Goal: Information Seeking & Learning: Learn about a topic

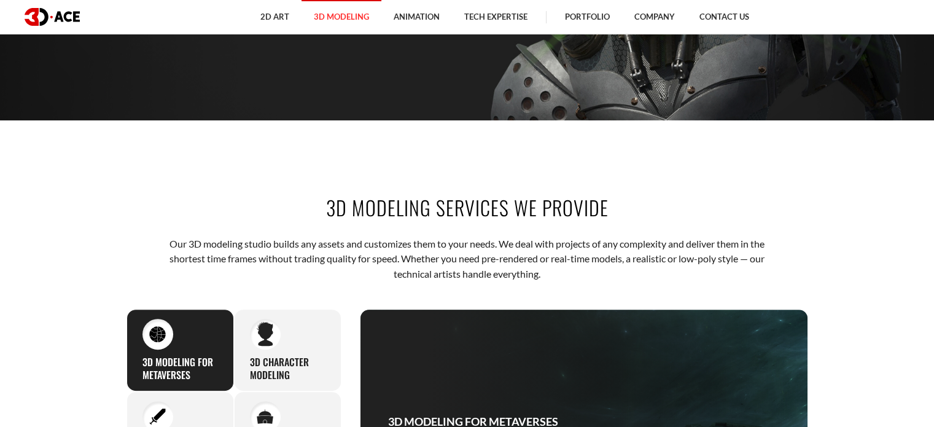
scroll to position [491, 0]
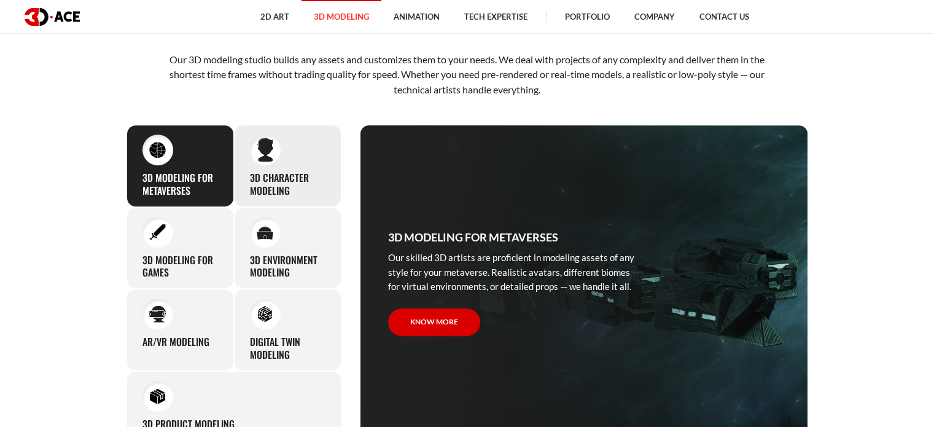
click at [332, 170] on div "3D character modeling We are fond of making memorable characters that captivate…" at bounding box center [287, 166] width 107 height 82
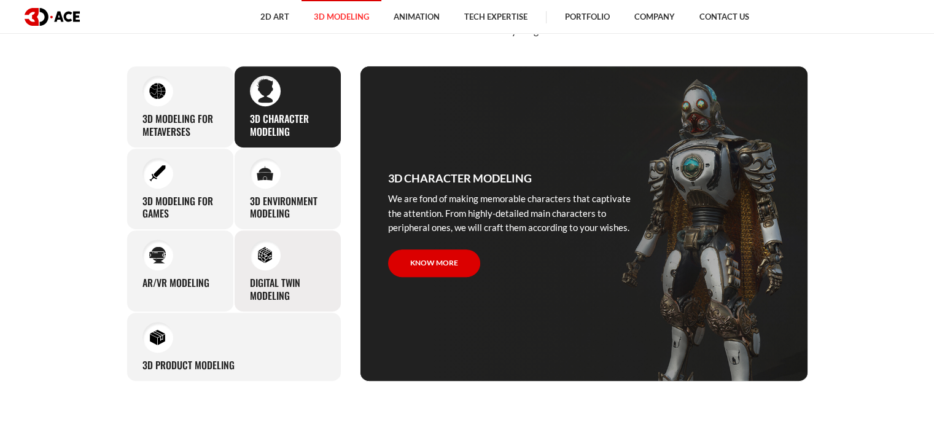
scroll to position [614, 0]
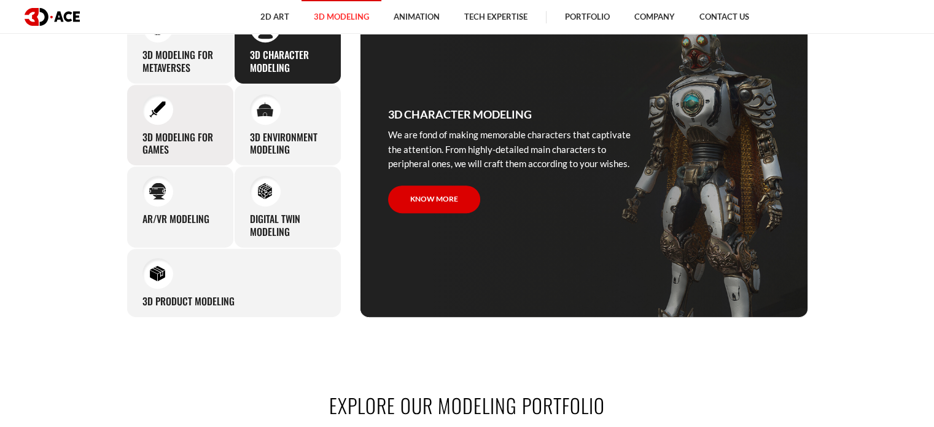
click at [165, 125] on div "3D modeling for games The eye-catching 3D characters, assets, and environments …" at bounding box center [180, 125] width 107 height 82
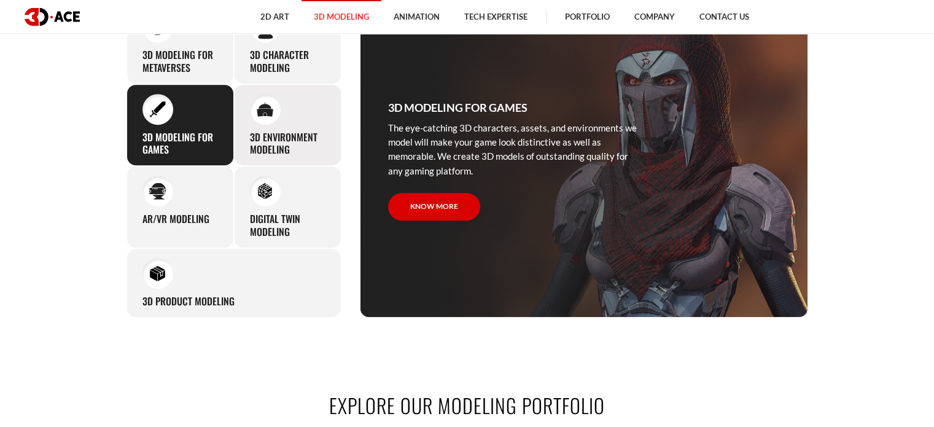
click at [278, 138] on h3 "3D environment modeling" at bounding box center [288, 144] width 76 height 26
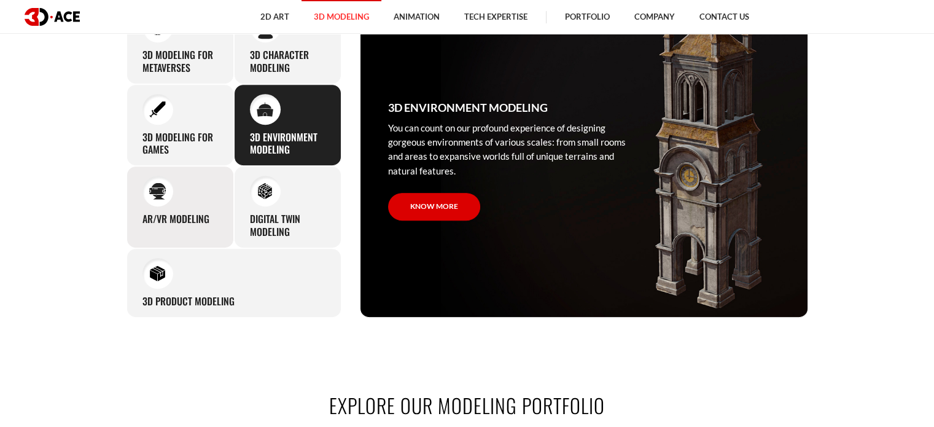
click at [226, 195] on div "AR/VR modeling Our custom 3D modeling company makes use of all the experience a…" at bounding box center [180, 207] width 107 height 82
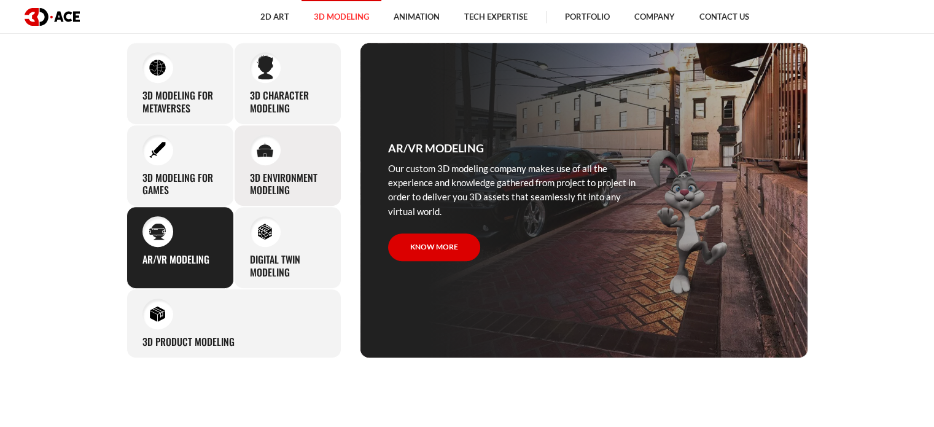
scroll to position [553, 0]
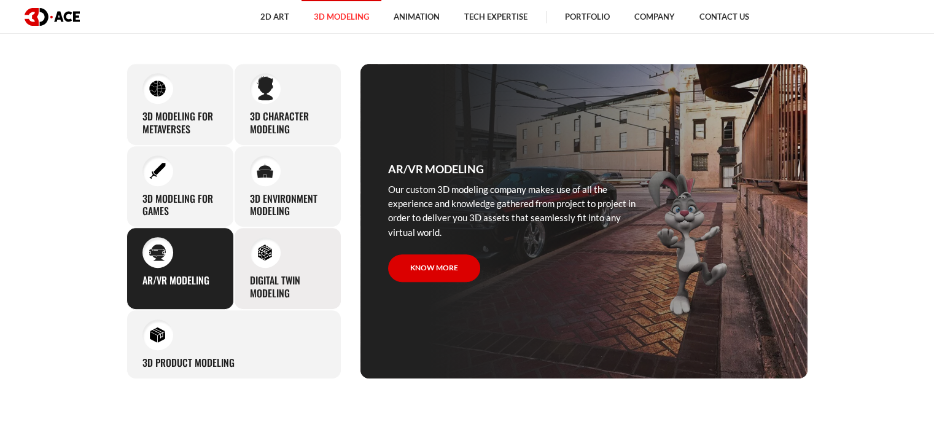
click at [258, 248] on img at bounding box center [265, 252] width 17 height 17
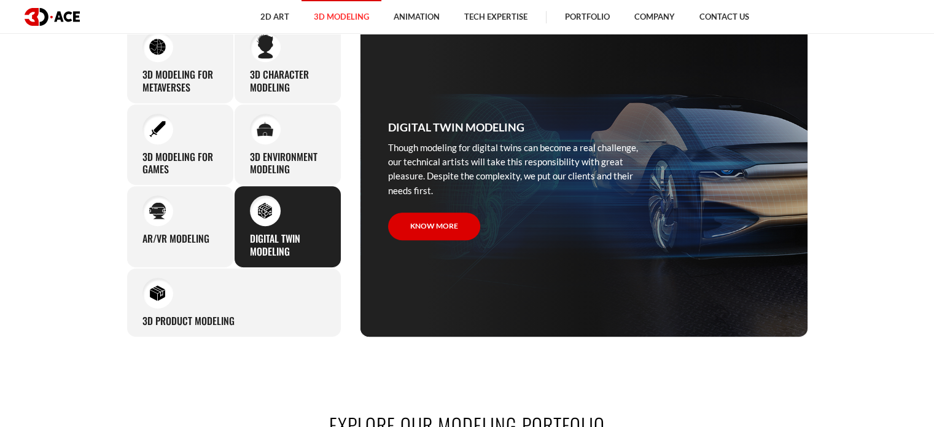
scroll to position [614, 0]
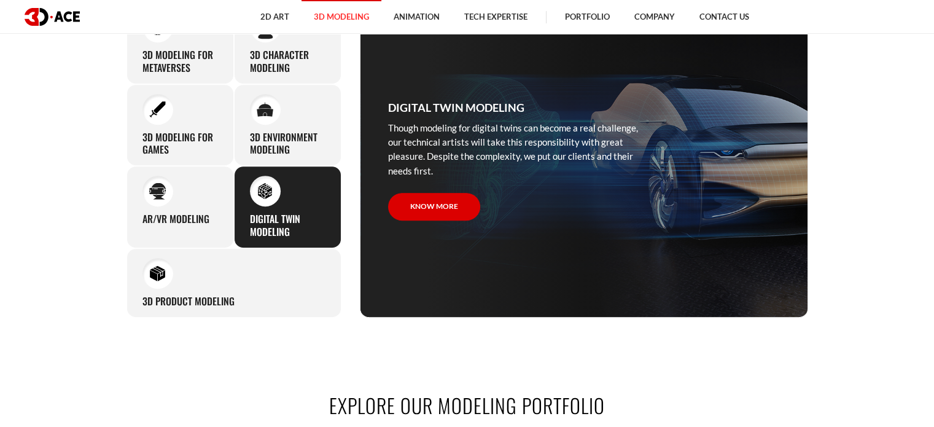
click at [90, 289] on section "3D modeling services we provide Our 3D modeling studio builds any assets and cu…" at bounding box center [467, 102] width 934 height 505
click at [162, 290] on div "3D Product Modeling Experienced professionals at 3D-Ace are capable of modeling…" at bounding box center [234, 282] width 215 height 69
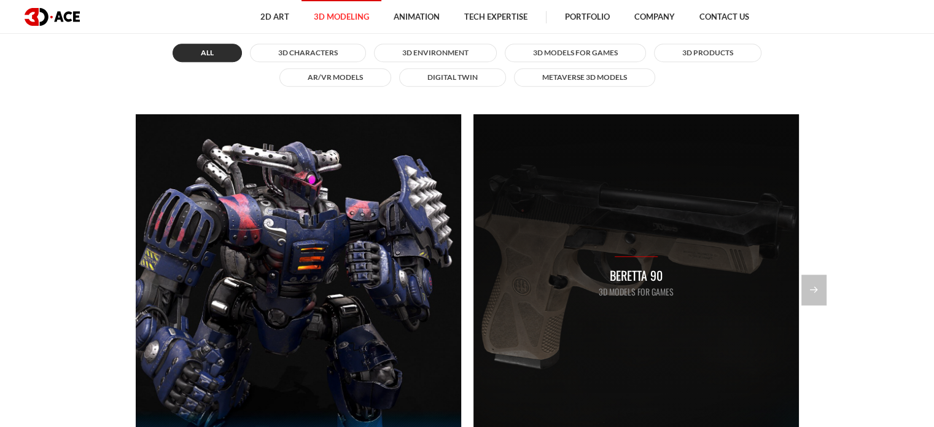
scroll to position [983, 0]
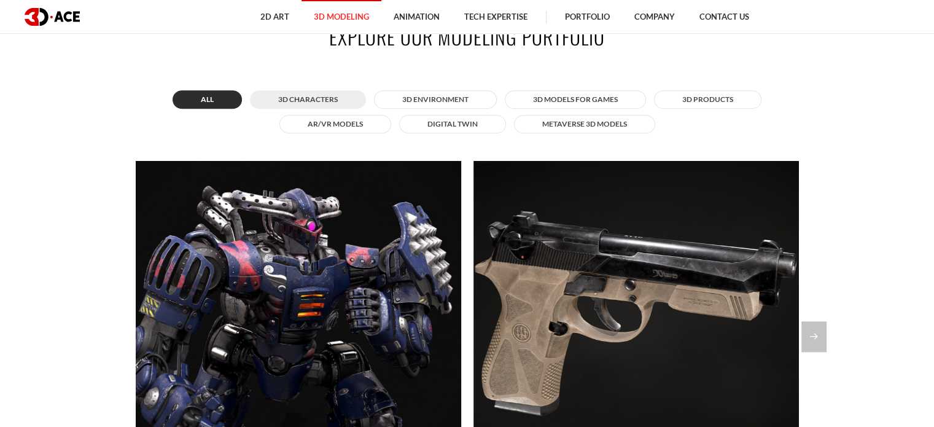
click at [335, 96] on button "3D Characters" at bounding box center [308, 99] width 116 height 18
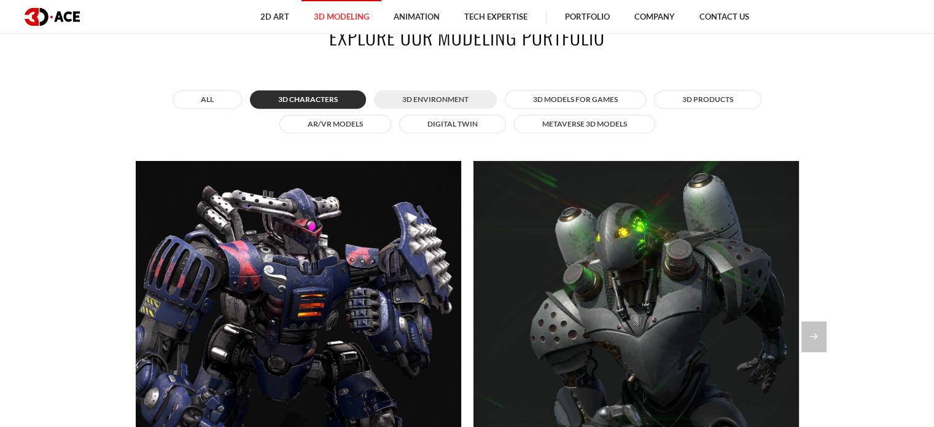
click at [404, 100] on button "3D Environment" at bounding box center [435, 99] width 123 height 18
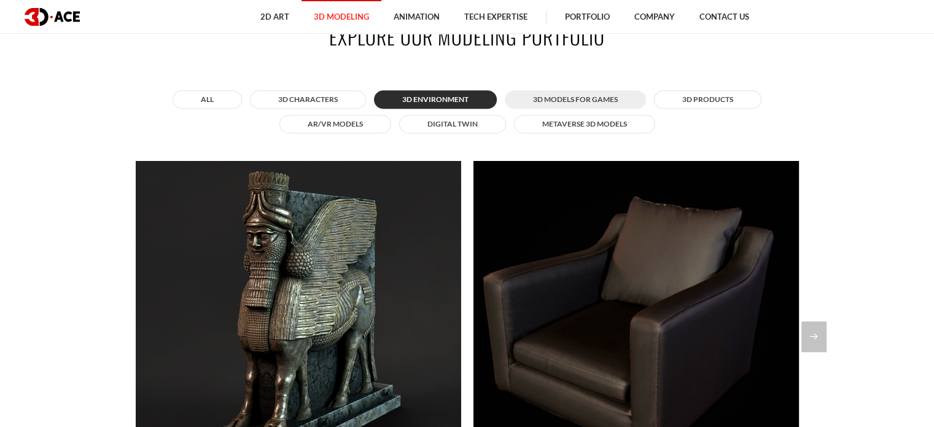
click at [527, 98] on button "3D Models for Games" at bounding box center [575, 99] width 141 height 18
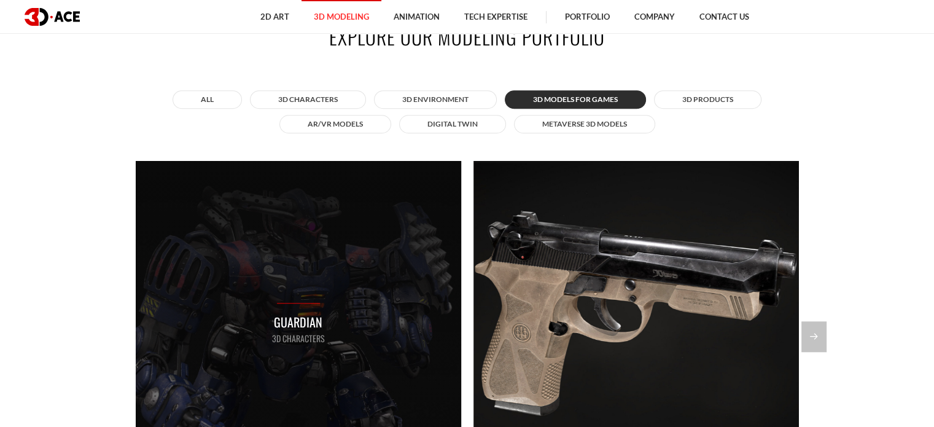
scroll to position [1044, 0]
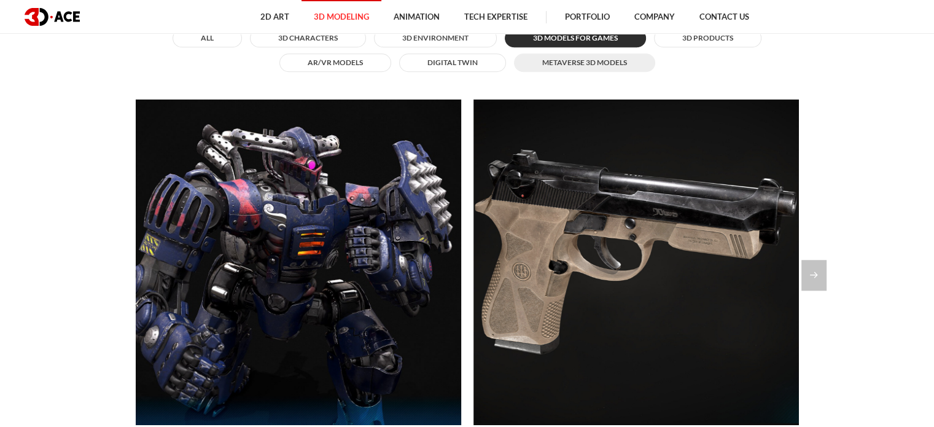
click at [602, 68] on button "Metaverse 3D Models" at bounding box center [584, 62] width 141 height 18
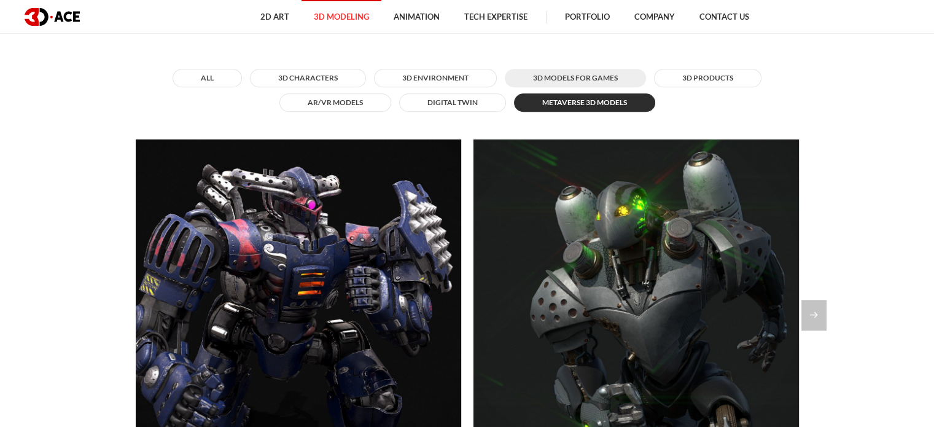
scroll to position [983, 0]
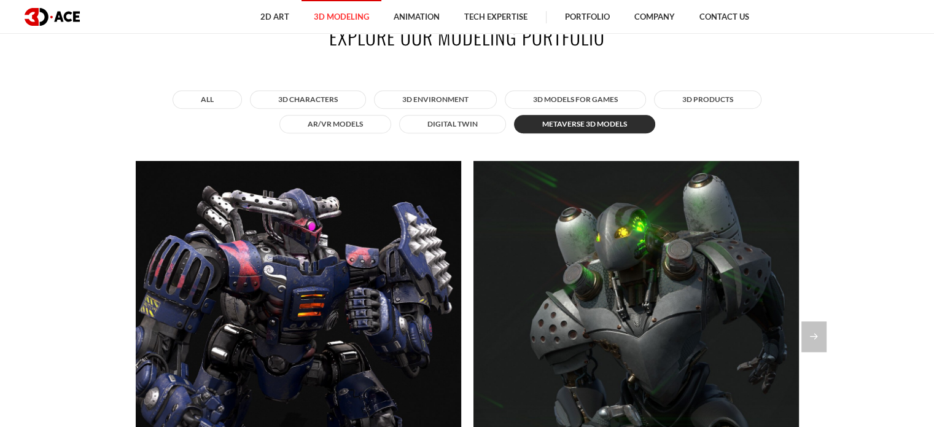
click at [489, 135] on div "All 3D Characters 3D Environment 3D Models for Games 3D Products AR/VR Models D…" at bounding box center [468, 112] width 682 height 50
click at [484, 130] on button "Digital twin" at bounding box center [452, 124] width 107 height 18
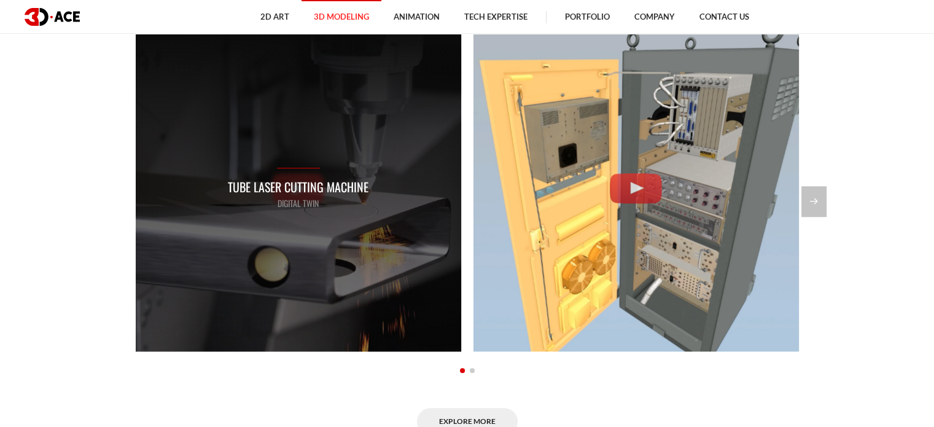
scroll to position [1044, 0]
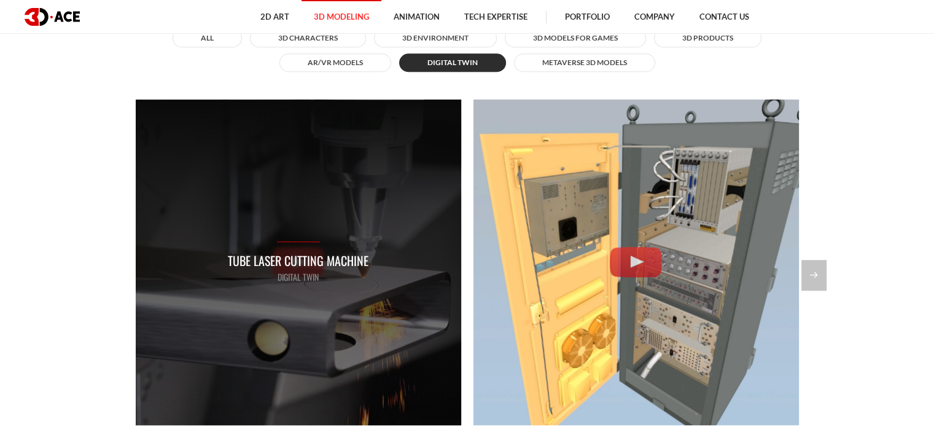
click at [297, 249] on div "Tube Laser Cutting Machine Digital twin" at bounding box center [298, 262] width 141 height 42
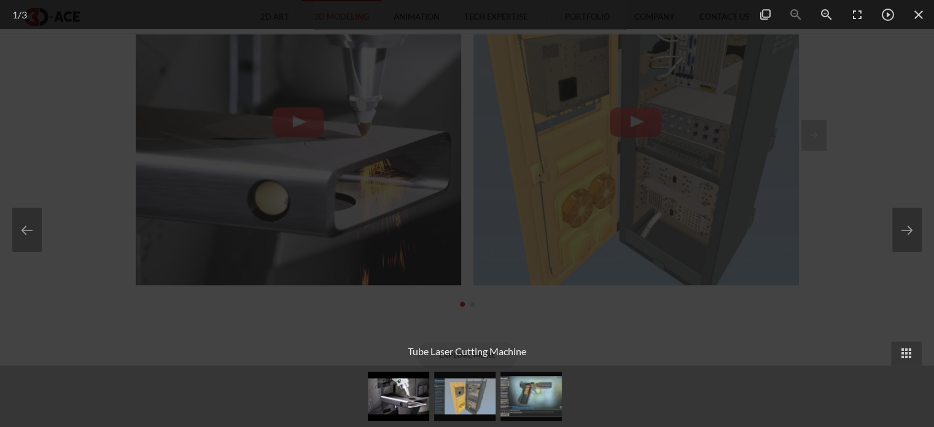
scroll to position [1418, 0]
